Goal: Transaction & Acquisition: Purchase product/service

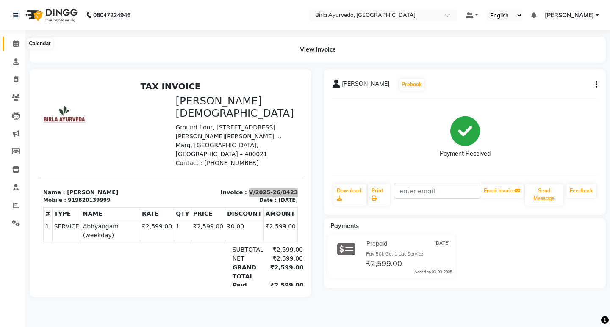
click at [13, 42] on icon at bounding box center [16, 43] width 6 height 6
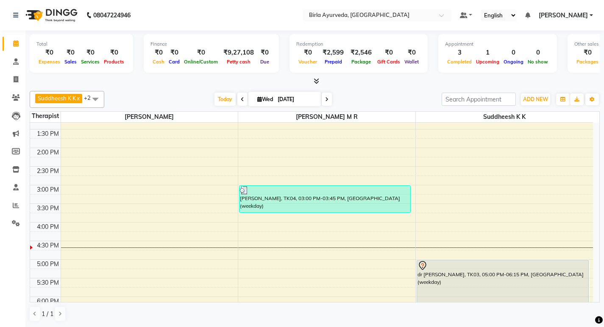
scroll to position [212, 0]
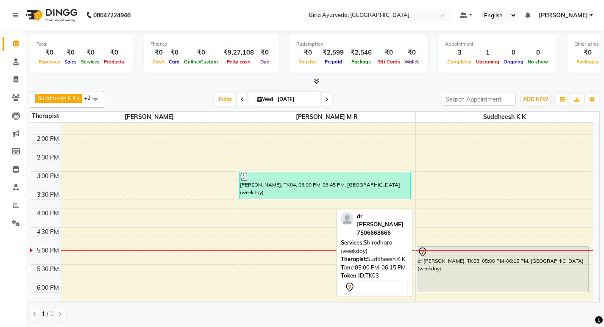
click at [433, 248] on div at bounding box center [502, 252] width 170 height 10
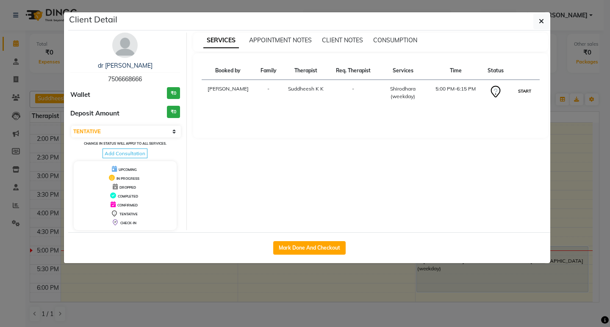
click at [521, 94] on button "START" at bounding box center [524, 91] width 17 height 11
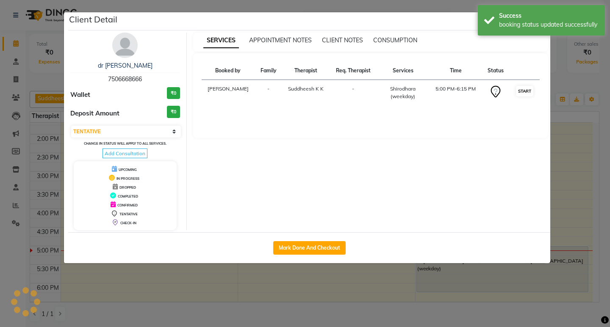
select select "1"
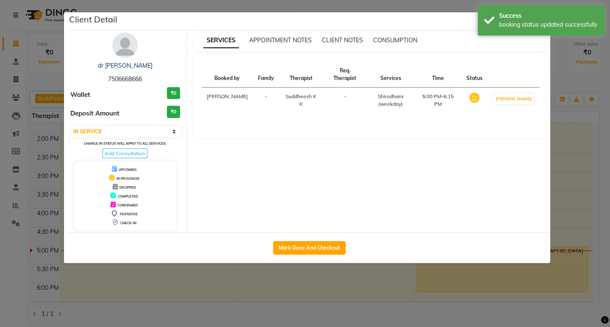
click at [416, 22] on div "Client Detail" at bounding box center [309, 21] width 482 height 18
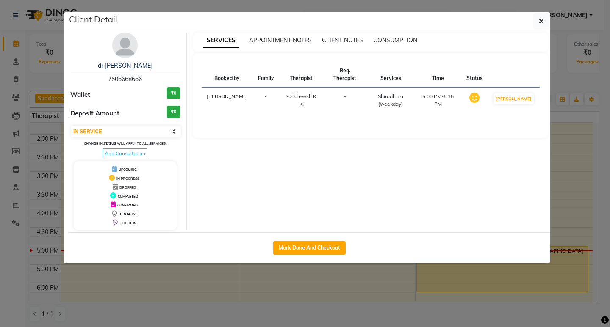
click at [208, 20] on div "Client Detail" at bounding box center [309, 21] width 482 height 18
click at [542, 20] on icon "button" at bounding box center [541, 21] width 5 height 7
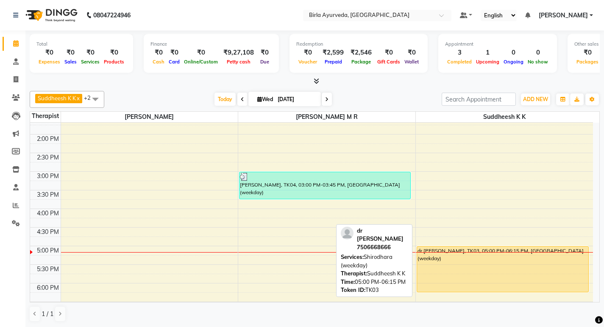
click at [448, 248] on div "dr [PERSON_NAME], TK03, 05:00 PM-06:15 PM, [GEOGRAPHIC_DATA] (weekday)" at bounding box center [502, 269] width 171 height 45
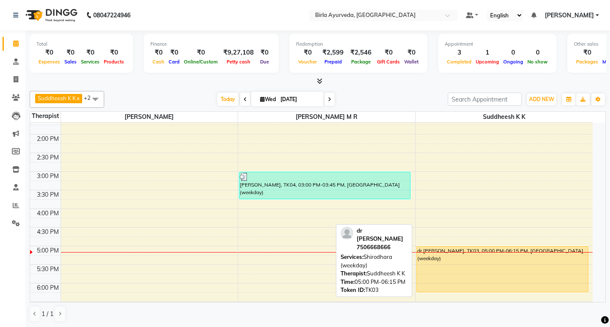
select select "1"
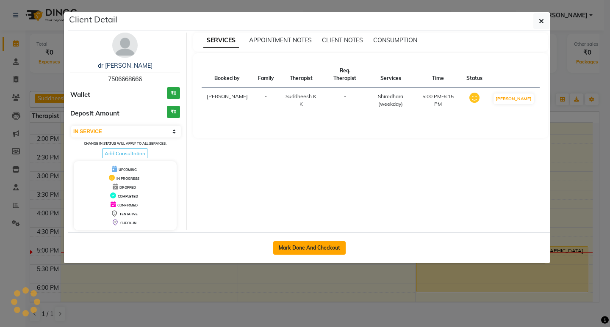
click at [330, 247] on button "Mark Done And Checkout" at bounding box center [309, 248] width 72 height 14
select select "service"
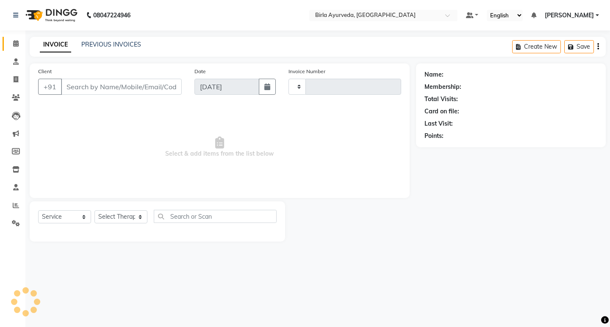
type input "0424"
select select "package"
select select "6820"
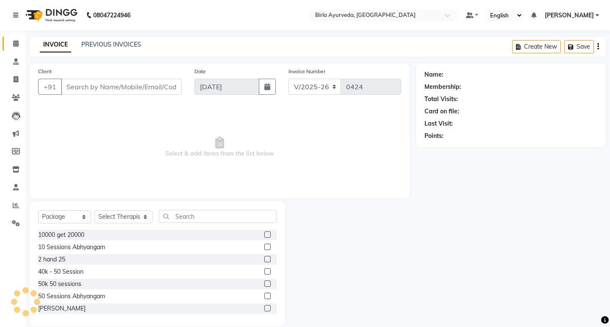
type input "7506668666"
select select "56923"
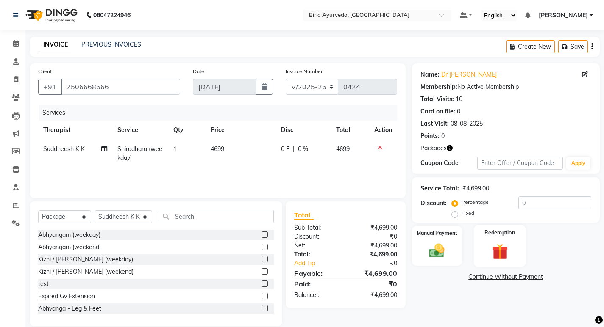
click at [498, 251] on img at bounding box center [500, 252] width 26 height 20
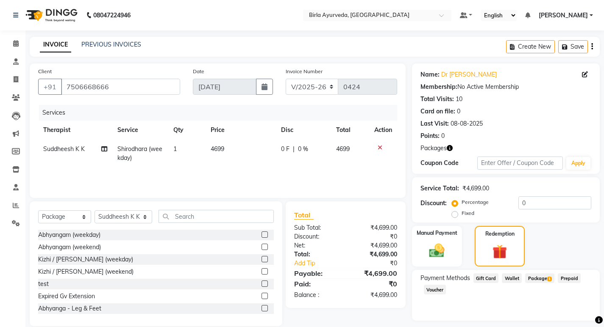
click at [541, 278] on span "Package 1" at bounding box center [539, 279] width 29 height 10
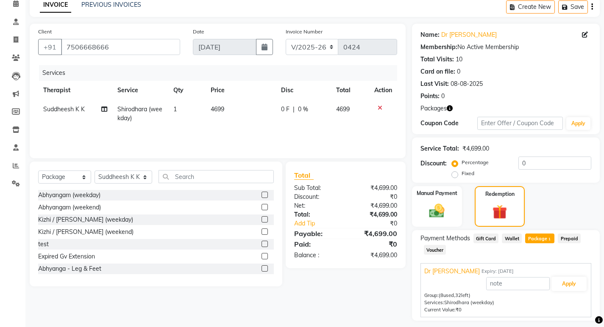
scroll to position [64, 0]
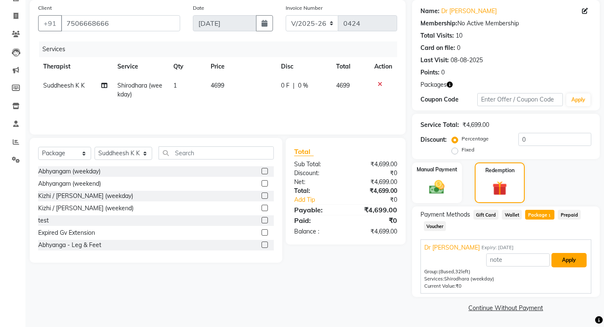
click at [566, 259] on button "Apply" at bounding box center [568, 260] width 35 height 14
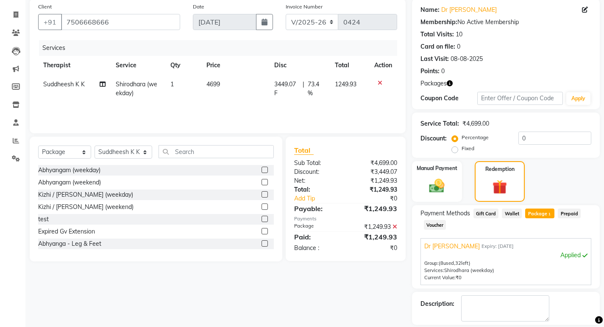
scroll to position [104, 0]
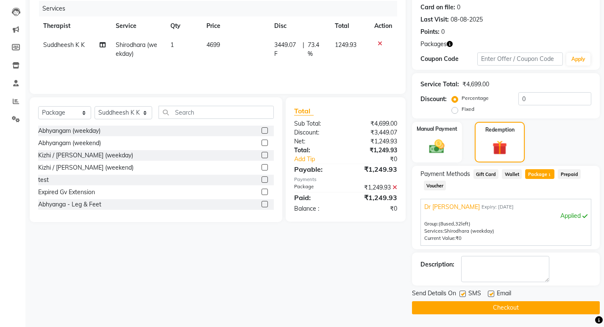
click at [491, 293] on label at bounding box center [490, 294] width 6 height 6
click at [491, 293] on input "checkbox" at bounding box center [490, 295] width 6 height 6
checkbox input "false"
click at [463, 294] on label at bounding box center [462, 294] width 6 height 6
click at [463, 294] on input "checkbox" at bounding box center [462, 295] width 6 height 6
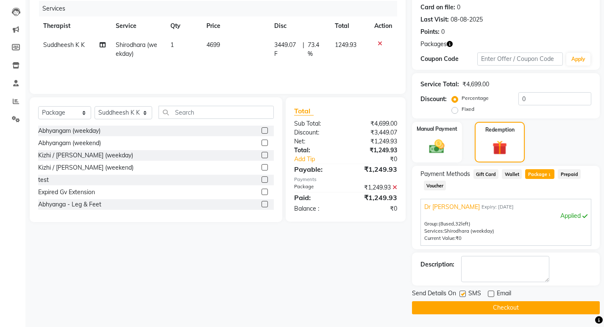
checkbox input "false"
click at [502, 308] on button "Checkout" at bounding box center [506, 308] width 188 height 13
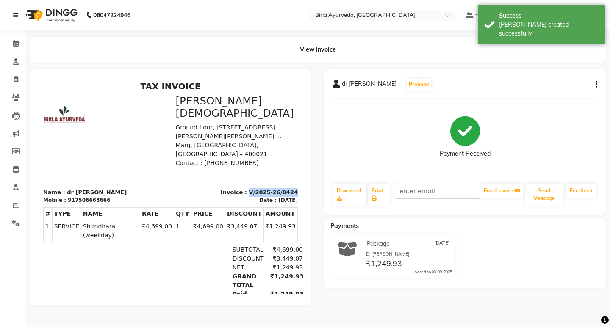
drag, startPoint x: 243, startPoint y: 171, endPoint x: 294, endPoint y: 171, distance: 51.7
click at [294, 171] on html "TAX INVOICE Birla [DEMOGRAPHIC_DATA] [STREET_ADDRESS][PERSON_NAME][PERSON_NAME]…" at bounding box center [170, 205] width 265 height 254
copy p "V/2025-26/0424"
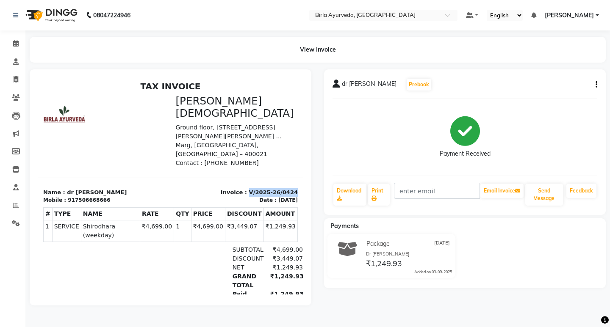
drag, startPoint x: 226, startPoint y: 145, endPoint x: 195, endPoint y: 143, distance: 31.0
click at [195, 159] on p "Contact : [PHONE_NUMBER]" at bounding box center [237, 163] width 122 height 9
copy p "8879877960"
drag, startPoint x: 99, startPoint y: 181, endPoint x: 71, endPoint y: 180, distance: 28.4
click at [71, 197] on div "917506668666" at bounding box center [89, 201] width 42 height 8
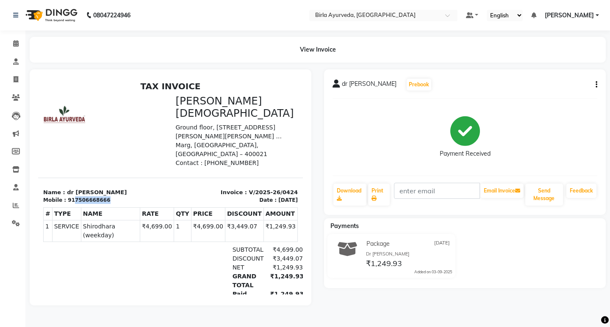
copy div "7506668666"
click at [17, 44] on icon at bounding box center [16, 43] width 6 height 6
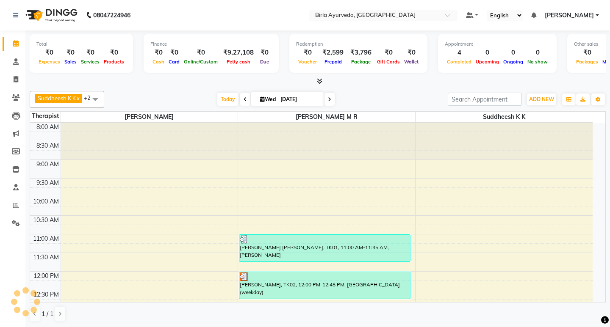
click at [328, 98] on span at bounding box center [329, 99] width 10 height 13
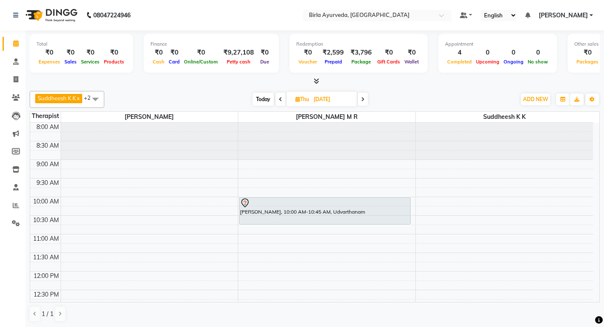
click at [230, 85] on div at bounding box center [315, 81] width 570 height 9
click at [260, 98] on span "Today" at bounding box center [262, 99] width 21 height 13
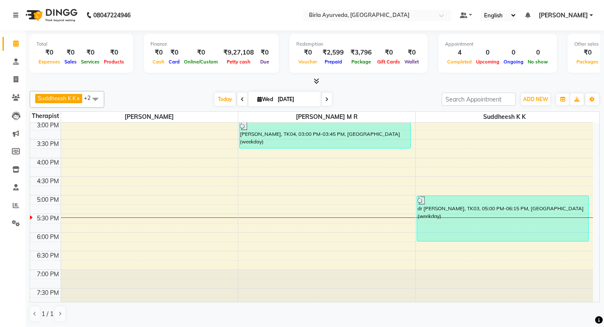
scroll to position [267, 0]
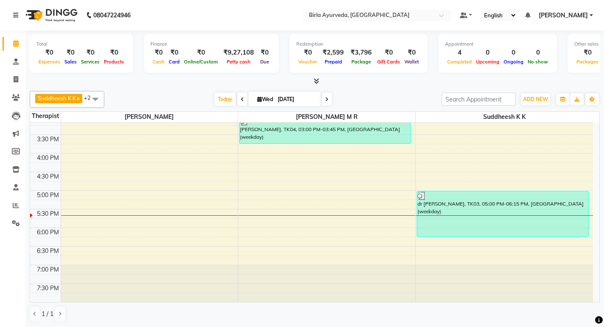
click at [359, 91] on div "Suddheesh K K x [PERSON_NAME] M R x [PERSON_NAME] x +2 Select All Amala [PERSON…" at bounding box center [315, 207] width 570 height 238
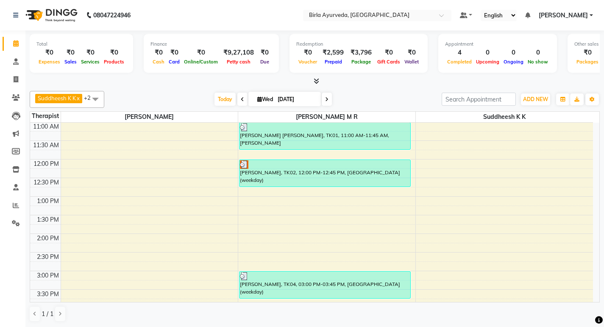
scroll to position [98, 0]
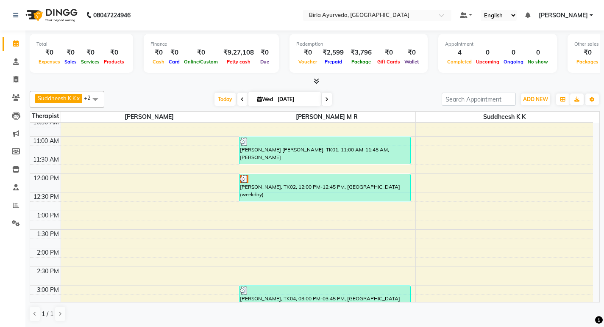
click at [327, 98] on icon at bounding box center [326, 99] width 3 height 5
type input "[DATE]"
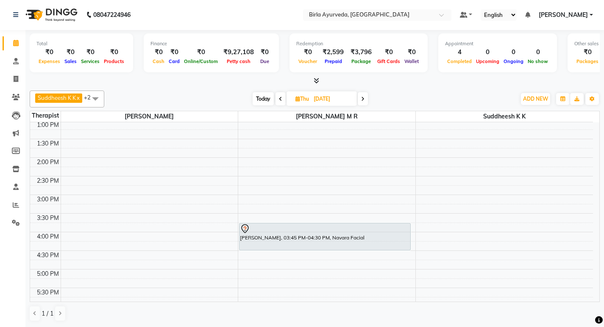
scroll to position [212, 0]
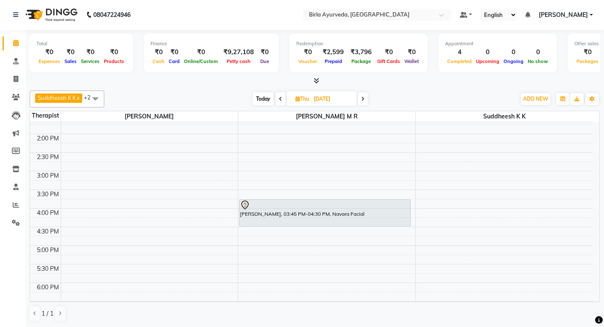
click at [165, 199] on div "8:00 AM 8:30 AM 9:00 AM 9:30 AM 10:00 AM 10:30 AM 11:00 AM 11:30 AM 12:00 PM 12…" at bounding box center [311, 134] width 562 height 447
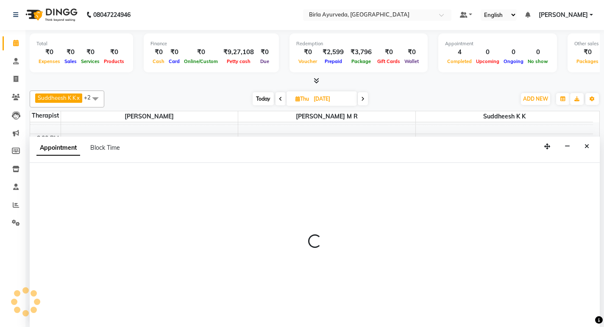
select select "56900"
select select "930"
select select "tentative"
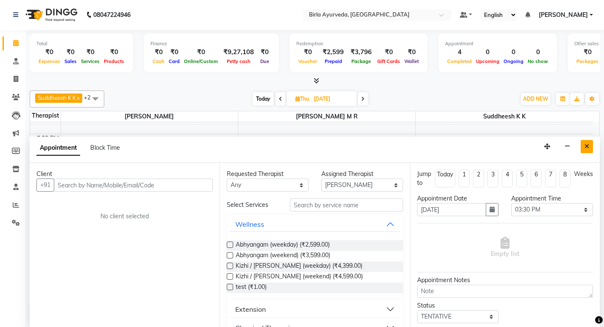
click at [589, 146] on button "Close" at bounding box center [586, 146] width 12 height 13
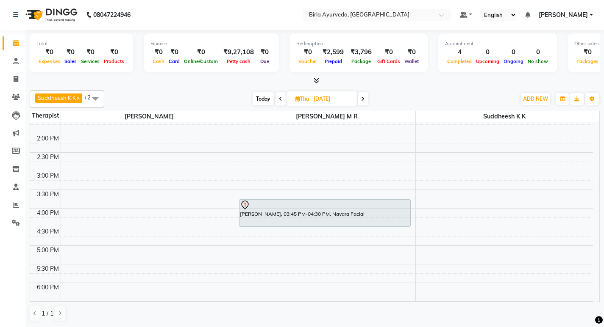
click at [588, 12] on link "[PERSON_NAME]" at bounding box center [565, 15] width 54 height 9
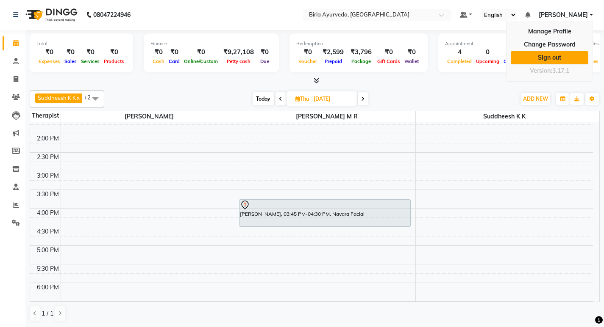
click at [549, 57] on link "Sign out" at bounding box center [549, 57] width 78 height 13
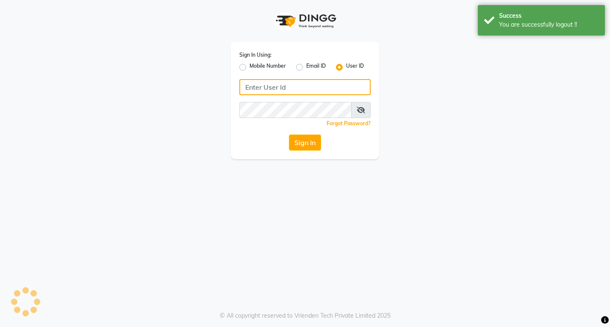
type input "8779788468"
